Goal: Find specific page/section: Find specific page/section

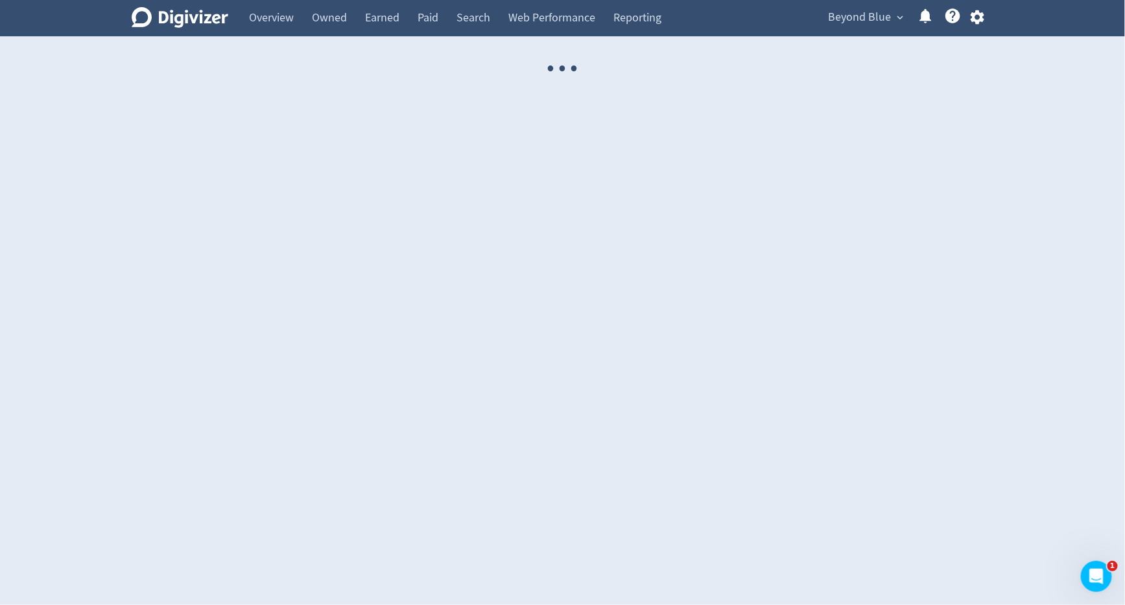
select select "USER"
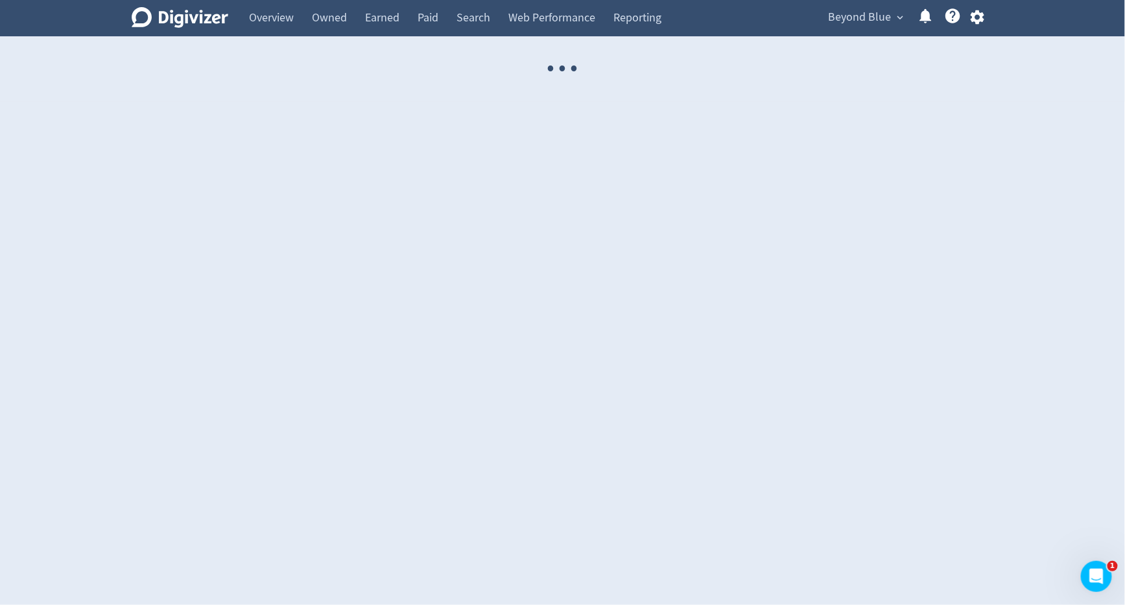
select select "USER"
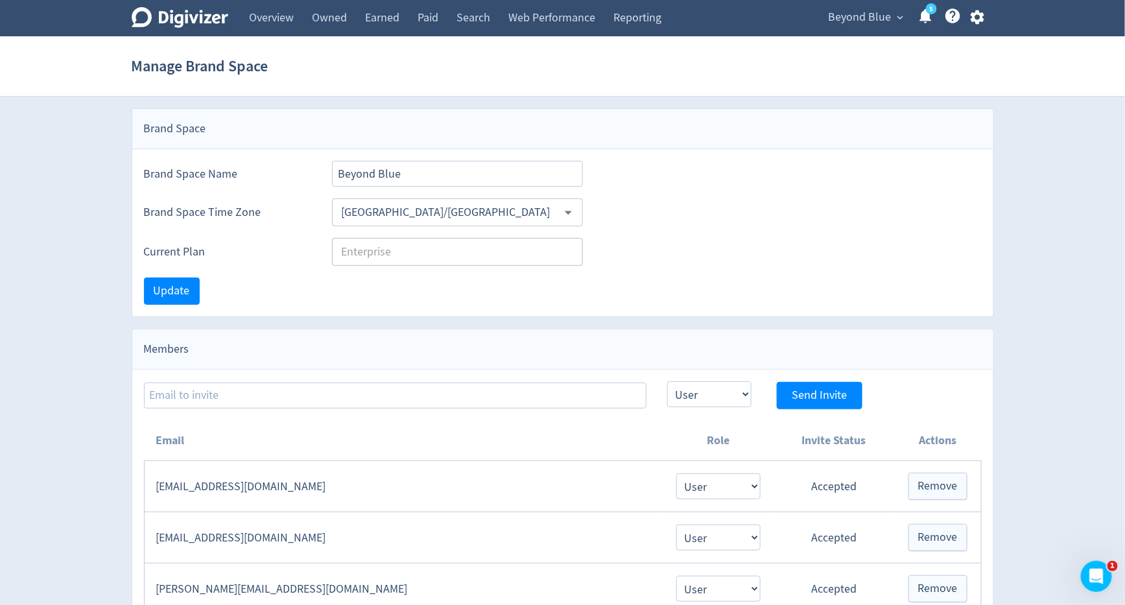
click at [847, 26] on span "Beyond Blue" at bounding box center [860, 17] width 63 height 21
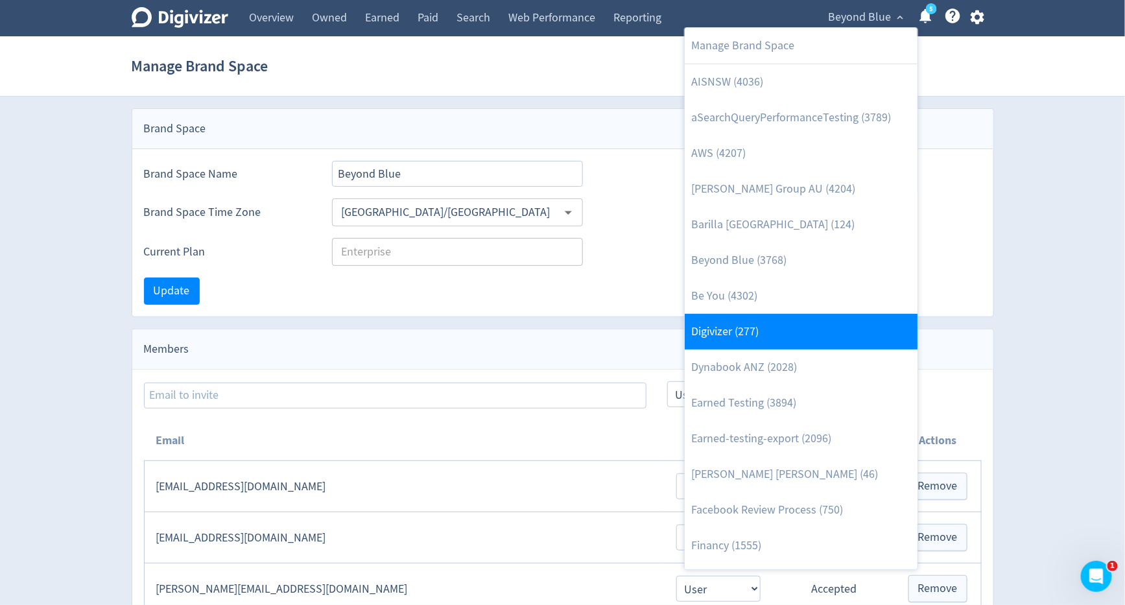
click at [774, 337] on link "Digivizer (277)" at bounding box center [801, 332] width 233 height 36
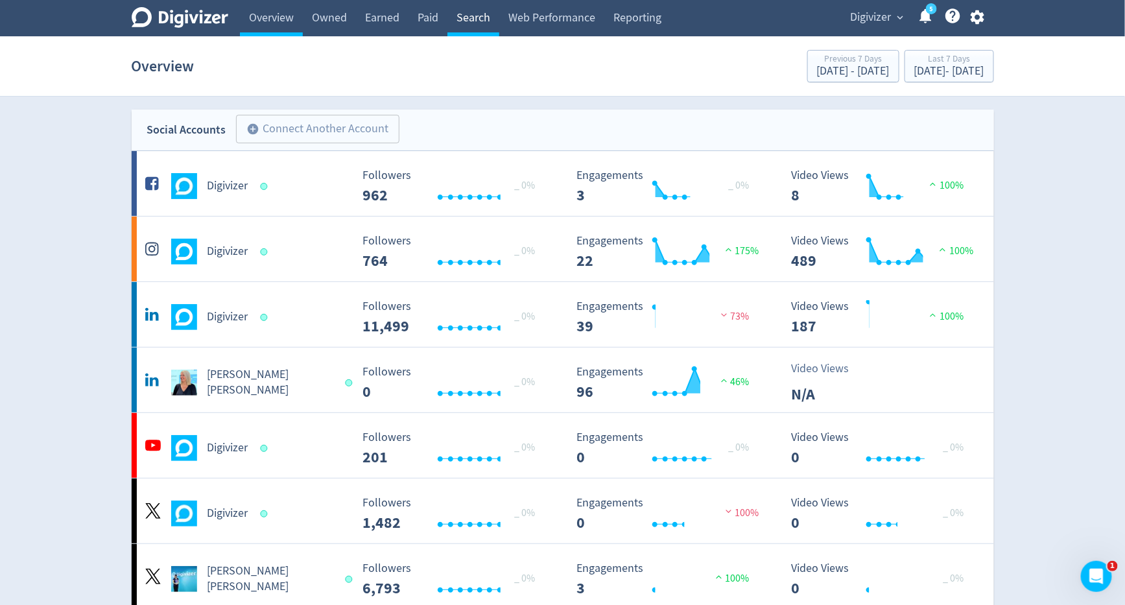
click at [484, 24] on link "Search" at bounding box center [473, 18] width 52 height 36
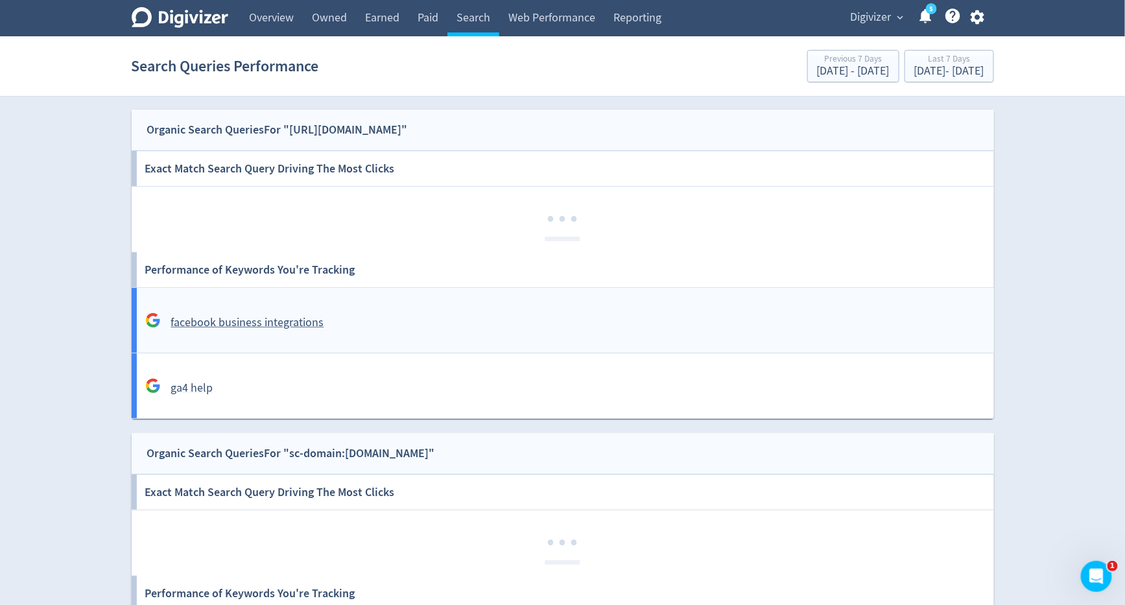
scroll to position [83, 0]
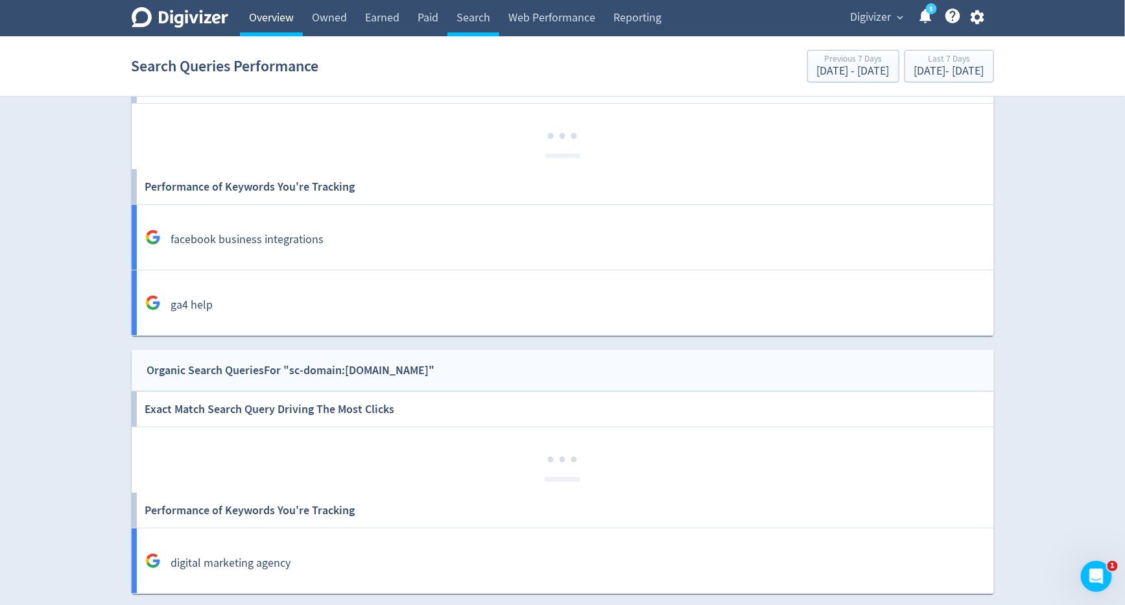
click at [292, 27] on link "Overview" at bounding box center [271, 18] width 63 height 36
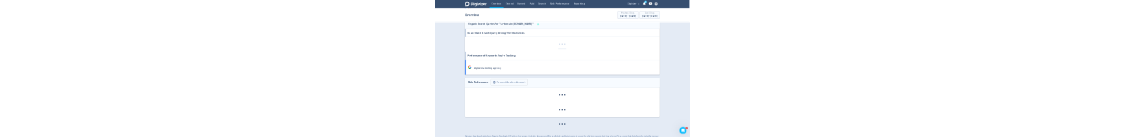
scroll to position [1444, 0]
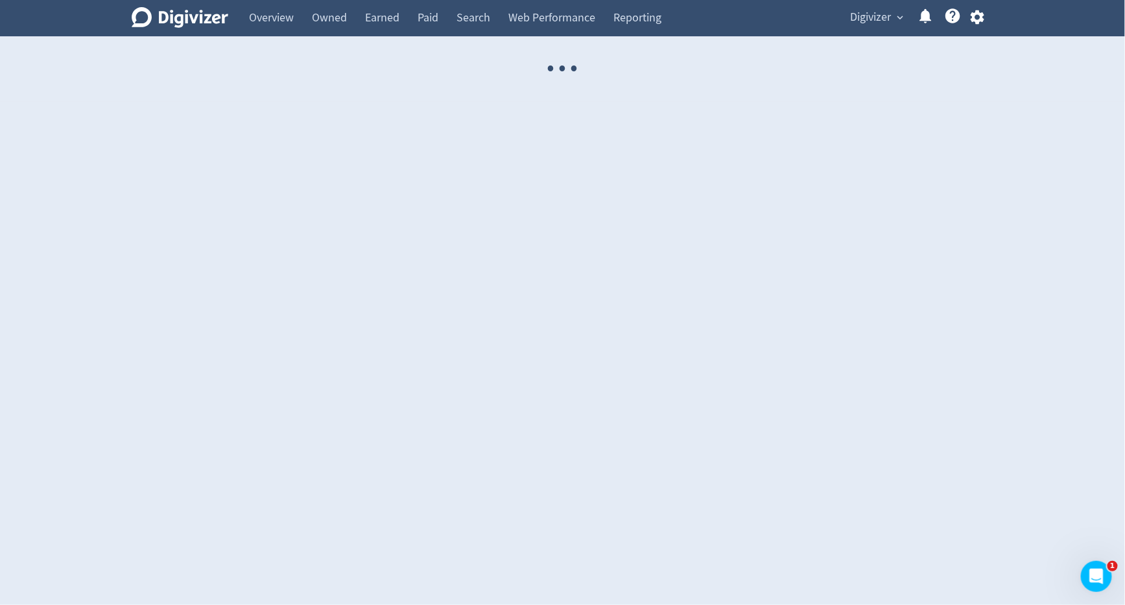
select select "USER"
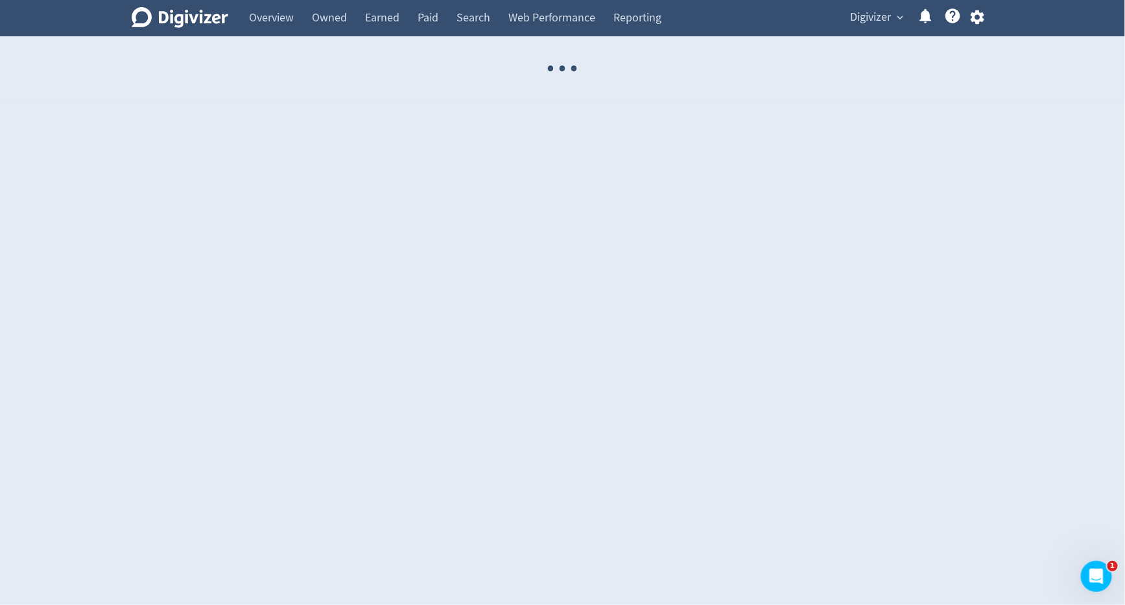
select select "USER"
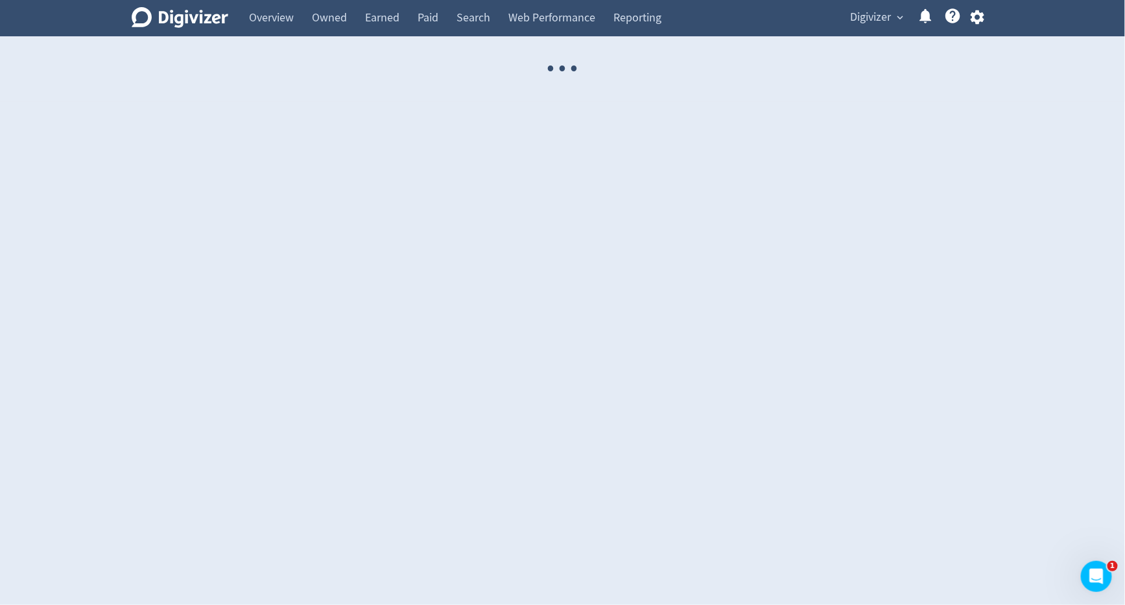
select select "USER"
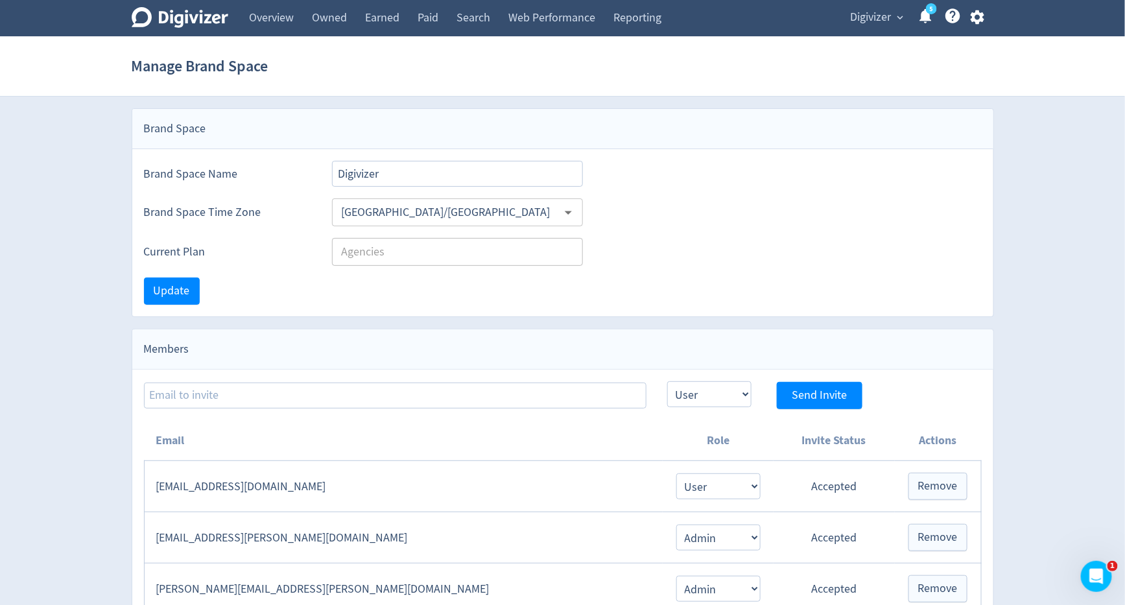
click at [879, 27] on span "Digivizer" at bounding box center [871, 17] width 41 height 21
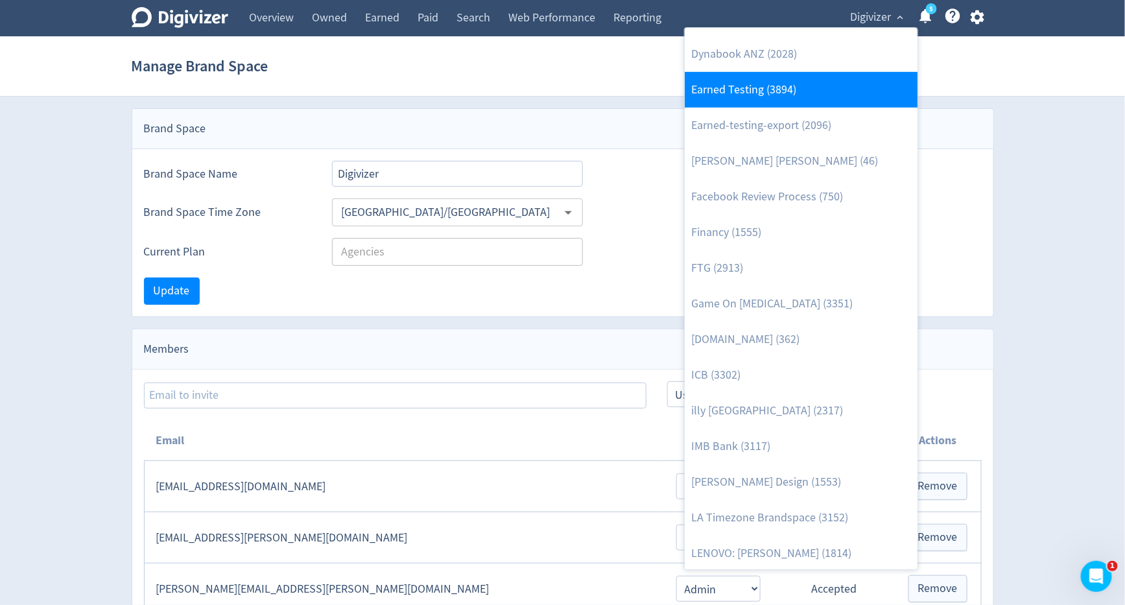
scroll to position [361, 0]
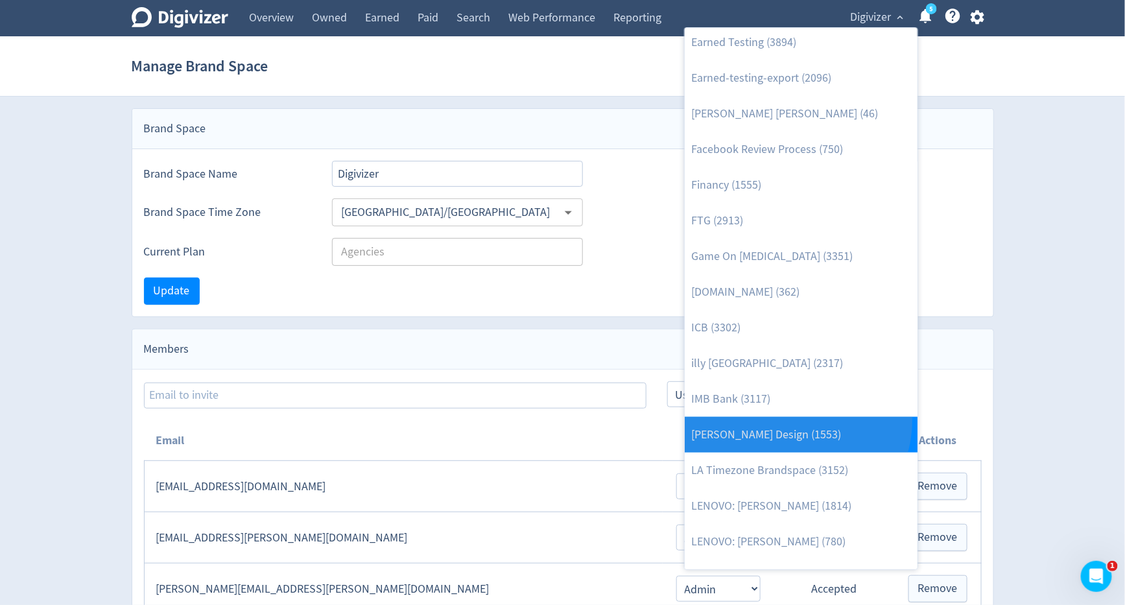
click at [789, 419] on link "[PERSON_NAME] Design (1553)" at bounding box center [801, 435] width 233 height 36
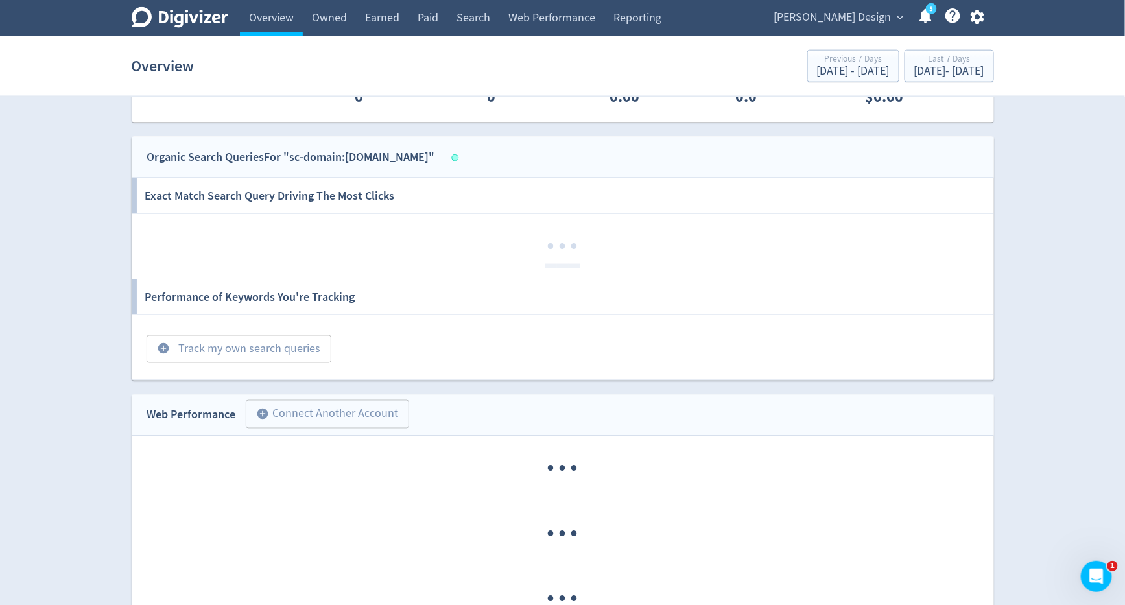
scroll to position [695, 0]
